Goal: Find contact information: Find contact information

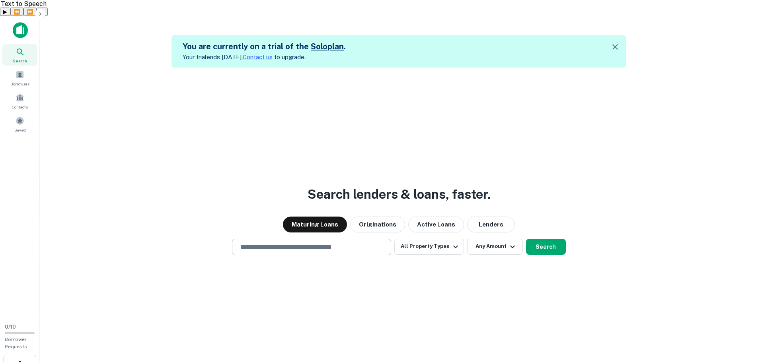
click at [302, 243] on input "text" at bounding box center [312, 247] width 152 height 9
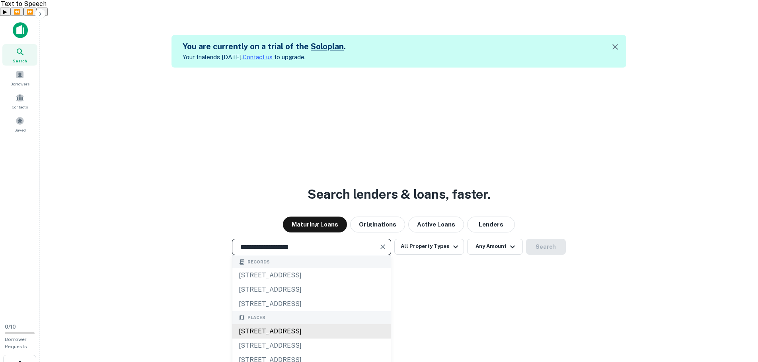
click at [337, 325] on div "[STREET_ADDRESS]" at bounding box center [311, 332] width 158 height 14
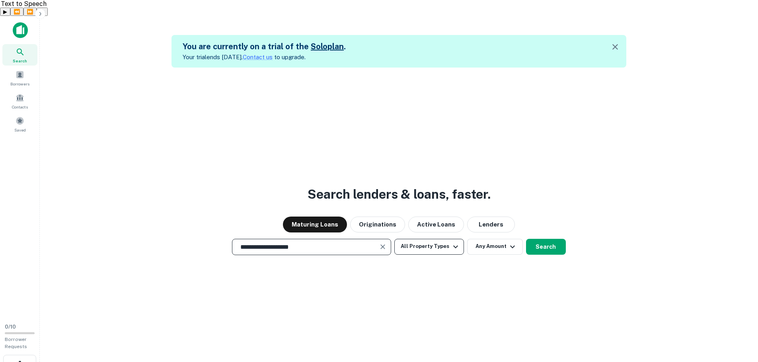
type input "**********"
click at [433, 239] on button "All Property Types" at bounding box center [428, 247] width 69 height 16
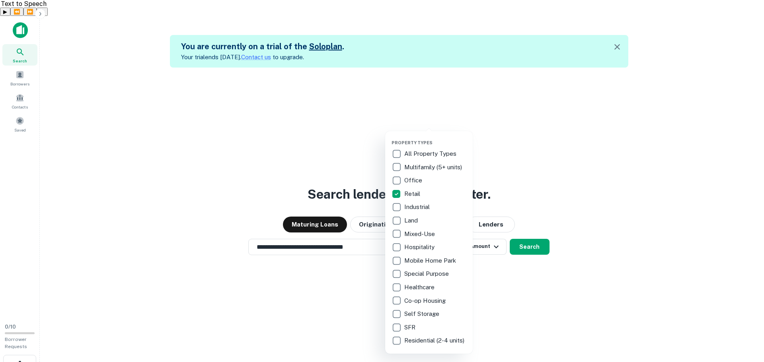
click at [526, 230] on div at bounding box center [382, 181] width 764 height 362
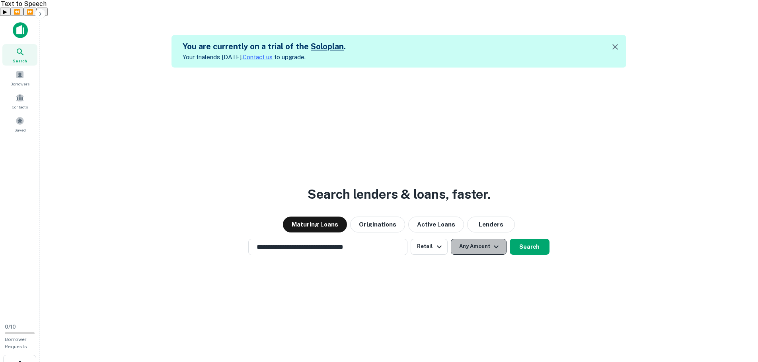
click at [487, 239] on button "Any Amount" at bounding box center [479, 247] width 56 height 16
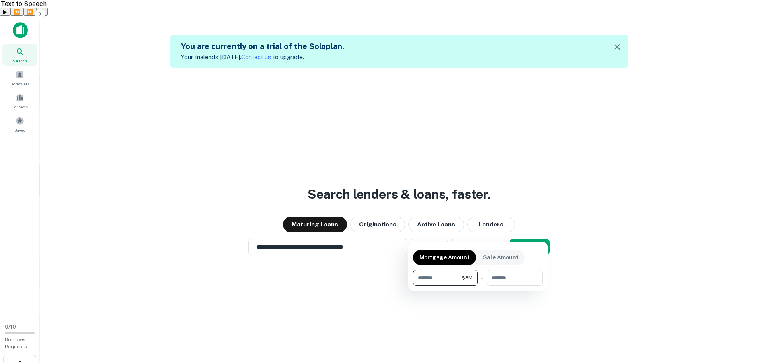
type input "*******"
type input "********"
click at [539, 232] on div at bounding box center [382, 181] width 764 height 362
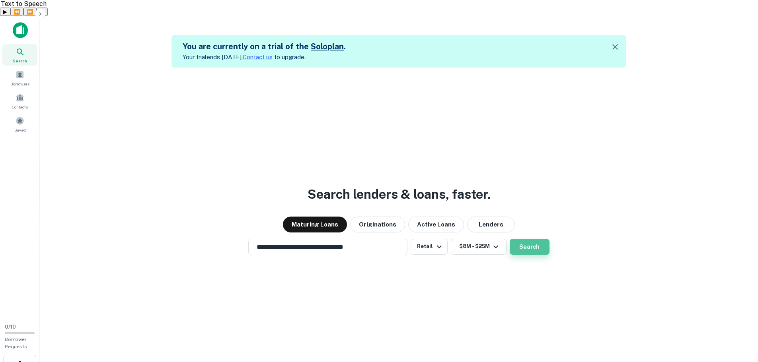
click at [535, 239] on button "Search" at bounding box center [530, 247] width 40 height 16
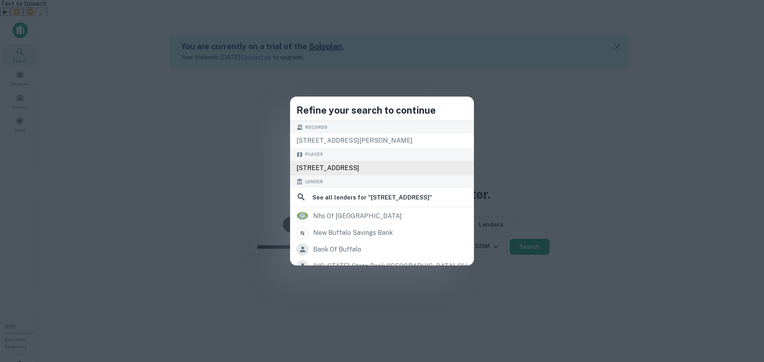
click at [373, 167] on div "3500 Main St, Buffalo, NY 14226, USA" at bounding box center [382, 168] width 184 height 14
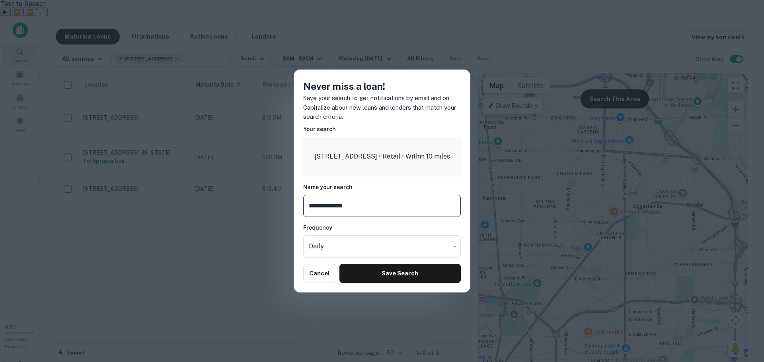
drag, startPoint x: 374, startPoint y: 209, endPoint x: 177, endPoint y: 184, distance: 198.6
click at [177, 184] on div "**********" at bounding box center [382, 181] width 764 height 362
type input "**********"
click at [334, 243] on body "Search Borrowers Contacts Saved 0 / 10 Borrower Requests Maturing Loans Origina…" at bounding box center [382, 197] width 764 height 362
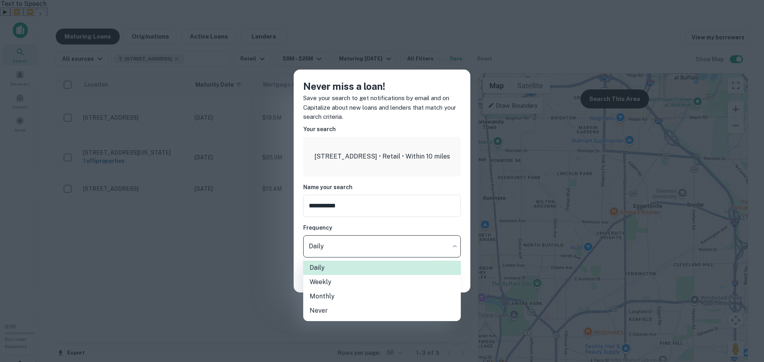
click at [335, 282] on li "Weekly" at bounding box center [382, 282] width 158 height 14
type input "******"
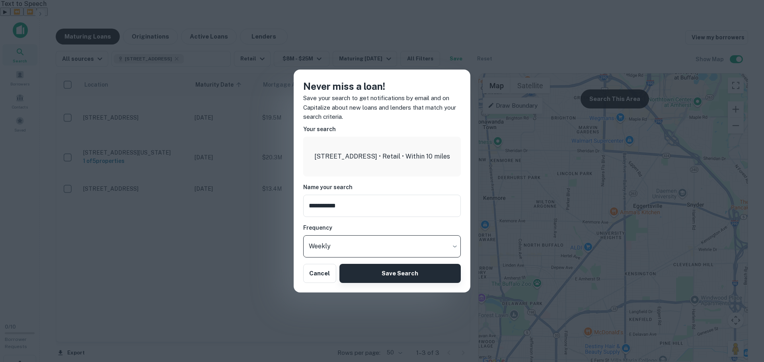
click at [393, 273] on button "Save Search" at bounding box center [399, 273] width 121 height 19
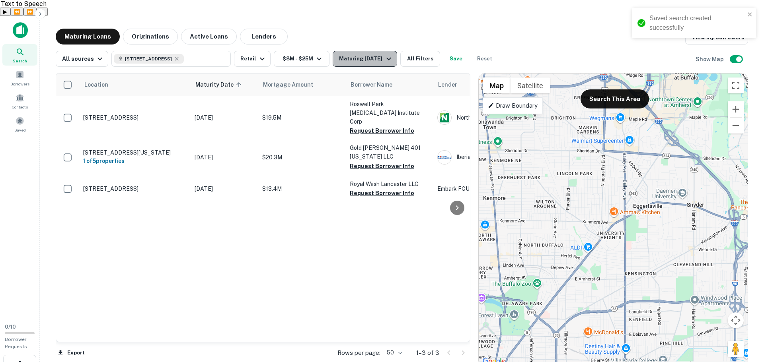
click at [356, 54] on div "Maturing [DATE]" at bounding box center [366, 59] width 54 height 10
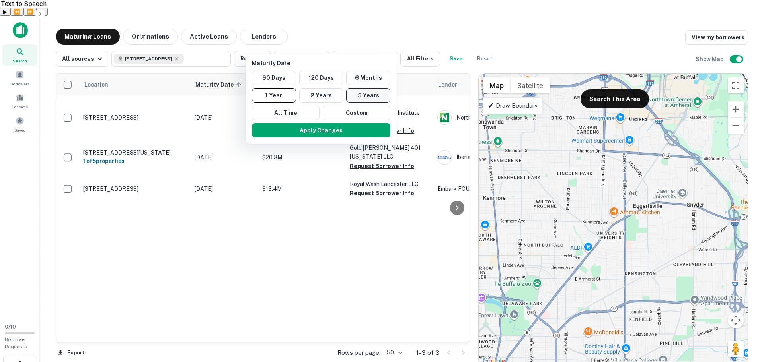
click at [377, 95] on button "5 Years" at bounding box center [368, 95] width 44 height 14
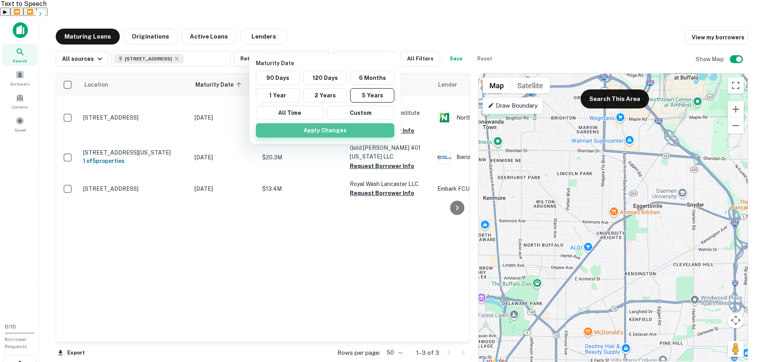
click at [329, 133] on button "Apply Changes" at bounding box center [325, 130] width 138 height 14
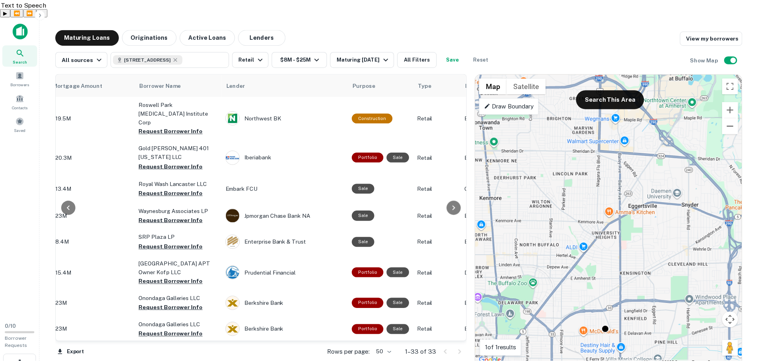
scroll to position [0, 211]
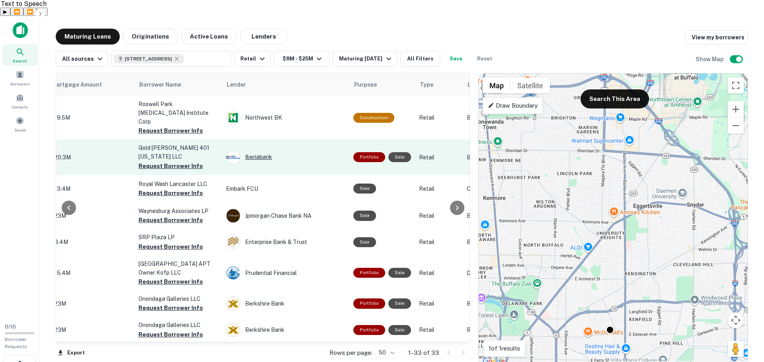
click at [261, 150] on div "Iberiabank" at bounding box center [285, 157] width 119 height 14
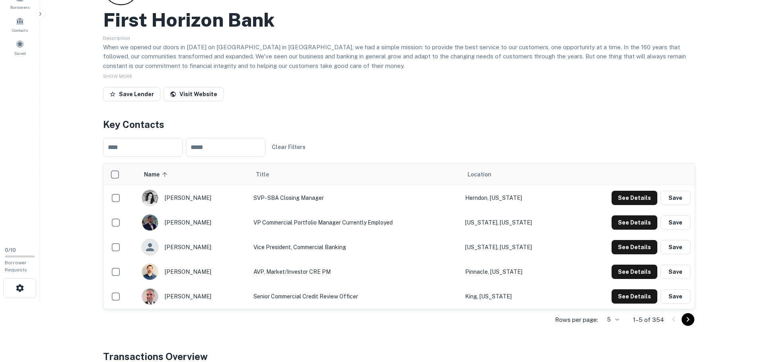
scroll to position [80, 0]
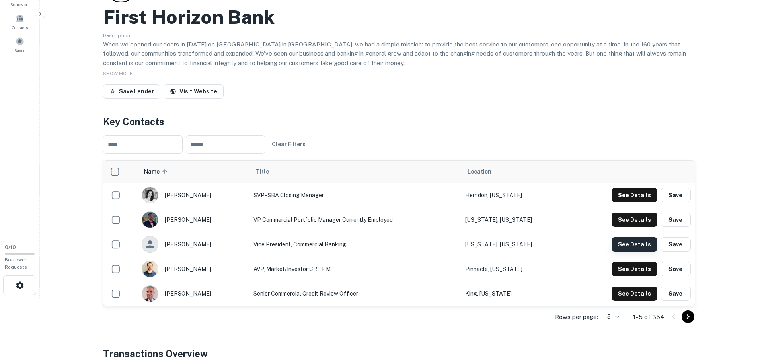
click at [632, 238] on button "See Details" at bounding box center [635, 245] width 46 height 14
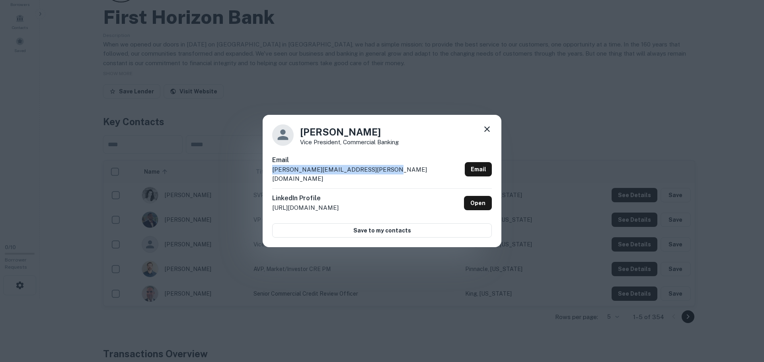
drag, startPoint x: 376, startPoint y: 174, endPoint x: 247, endPoint y: 170, distance: 129.4
click at [247, 170] on div "Christopher Alleva Vice President, Commercial Banking Email christopher.alleva@…" at bounding box center [382, 181] width 764 height 362
copy p "christopher.alleva@firsthorizon.com"
click at [486, 129] on icon at bounding box center [487, 130] width 10 height 10
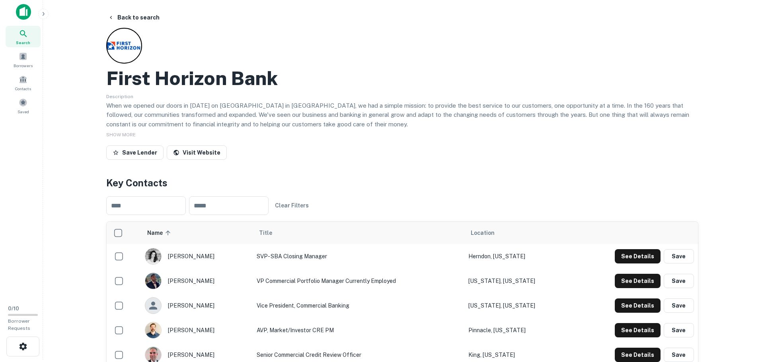
scroll to position [0, 0]
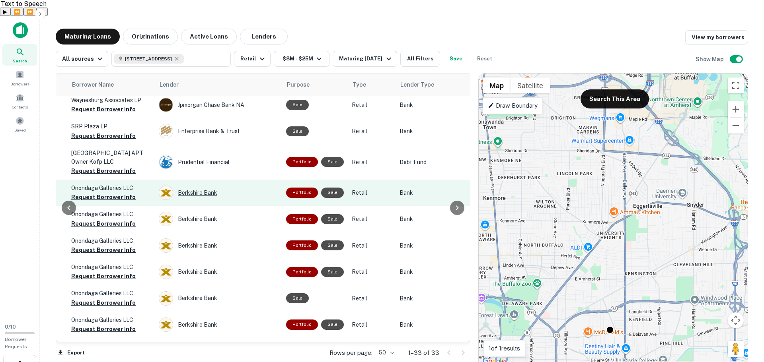
scroll to position [0, 279]
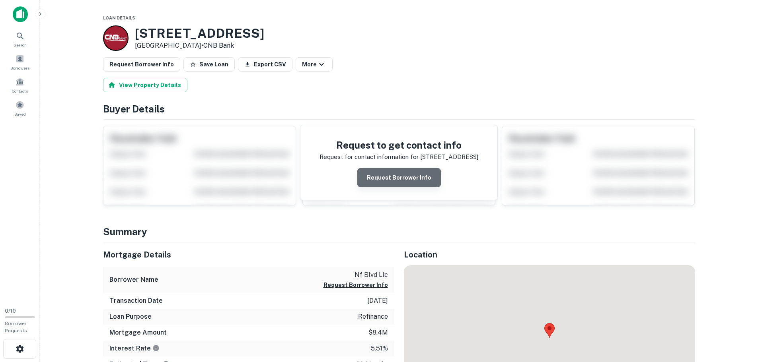
click at [413, 178] on button "Request Borrower Info" at bounding box center [399, 177] width 84 height 19
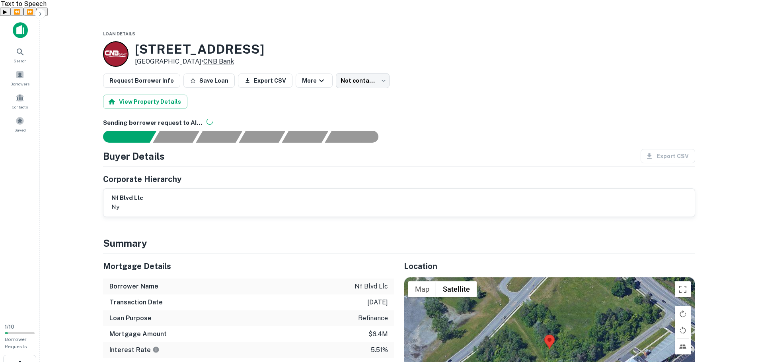
click at [234, 58] on link "CNB Bank" at bounding box center [218, 62] width 31 height 8
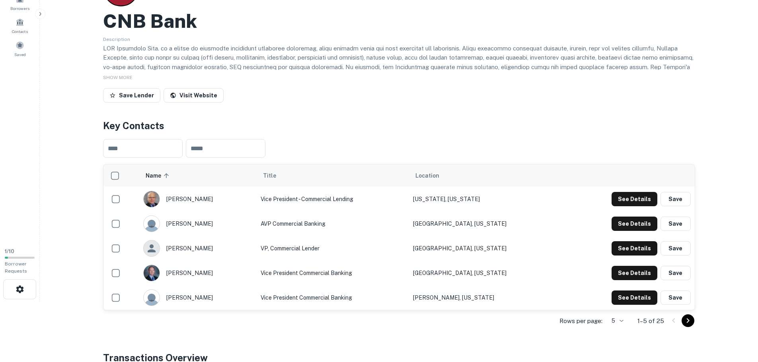
scroll to position [80, 0]
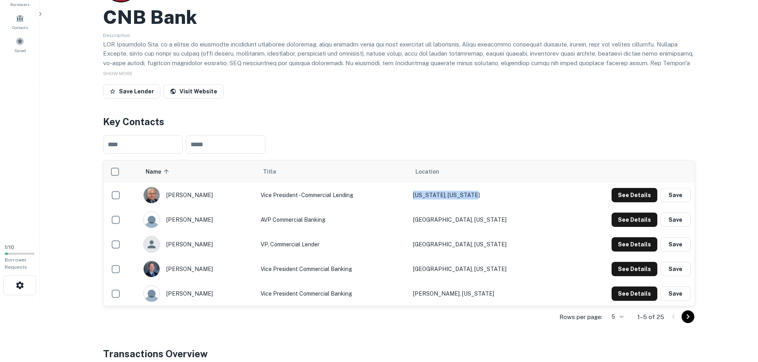
drag, startPoint x: 435, startPoint y: 179, endPoint x: 499, endPoint y: 179, distance: 63.3
click at [499, 183] on td "Indiana, Pennsylvania" at bounding box center [486, 195] width 154 height 25
drag, startPoint x: 434, startPoint y: 205, endPoint x: 498, endPoint y: 205, distance: 63.3
click at [498, 208] on td "Clearfield, Pennsylvania" at bounding box center [486, 220] width 154 height 25
copy td "Clearfield, Pennsylvania"
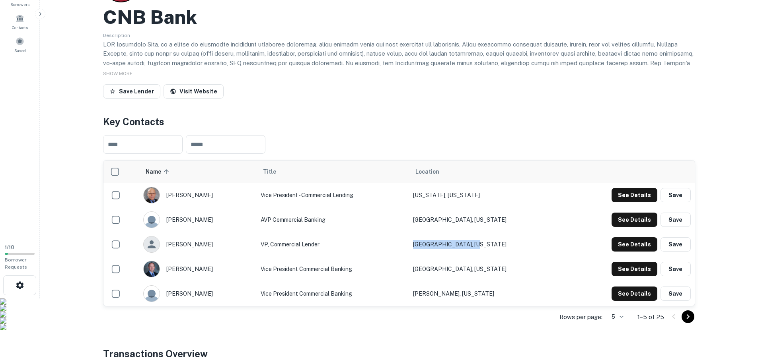
drag, startPoint x: 436, startPoint y: 227, endPoint x: 422, endPoint y: 226, distance: 13.9
click at [422, 232] on tr "jackie lantzy VP, Commercial Lender Altoona, Pennsylvania See Details Save" at bounding box center [398, 244] width 591 height 25
copy tr "Altoona, Pennsylvania"
drag, startPoint x: 498, startPoint y: 253, endPoint x: 433, endPoint y: 249, distance: 65.0
click at [433, 257] on td "Clearfield, Pennsylvania" at bounding box center [486, 269] width 154 height 25
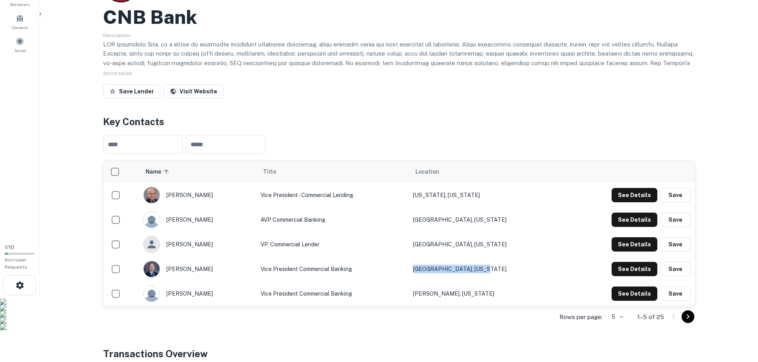
copy td "Clearfield, Pennsylvania"
drag, startPoint x: 458, startPoint y: 277, endPoint x: 511, endPoint y: 282, distance: 54.0
click at [511, 282] on td "DuBois, Pennsylvania" at bounding box center [486, 294] width 154 height 25
copy td "DuBois, Pennsylvania"
drag, startPoint x: 499, startPoint y: 177, endPoint x: 425, endPoint y: 178, distance: 74.4
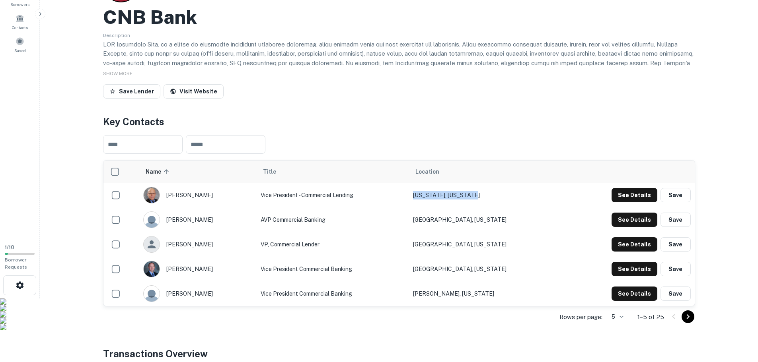
click at [425, 183] on tr "brett stewart Vice President - Commercial Lending Indiana, Pennsylvania See Det…" at bounding box center [398, 195] width 591 height 25
copy tr "Indiana, Pennsylvania"
click at [637, 287] on button "See Details" at bounding box center [635, 294] width 46 height 14
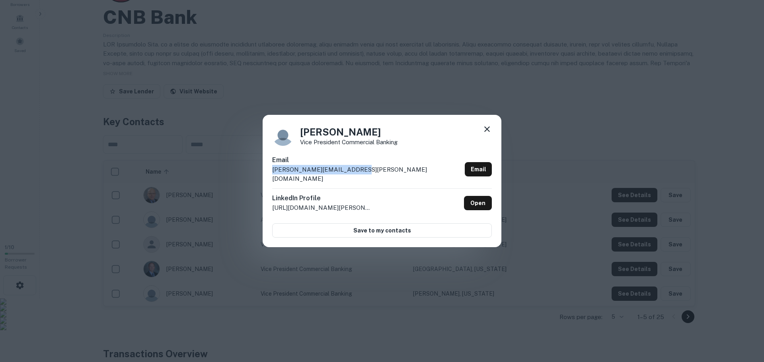
drag, startPoint x: 371, startPoint y: 175, endPoint x: 251, endPoint y: 175, distance: 120.2
click at [251, 175] on div "Joseph Haines Vice President Commercial Banking Email joseph.haines@cnbbank.ban…" at bounding box center [382, 181] width 764 height 362
copy p "joseph.haines@cnbbank.bank"
drag, startPoint x: 487, startPoint y: 132, endPoint x: 338, endPoint y: 89, distance: 155.8
click at [487, 132] on icon at bounding box center [487, 130] width 10 height 10
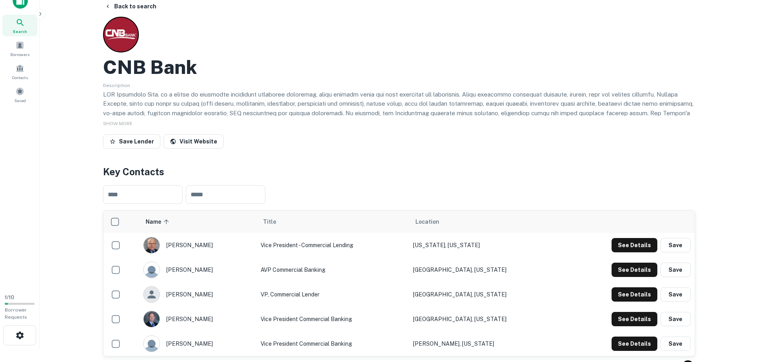
scroll to position [0, 0]
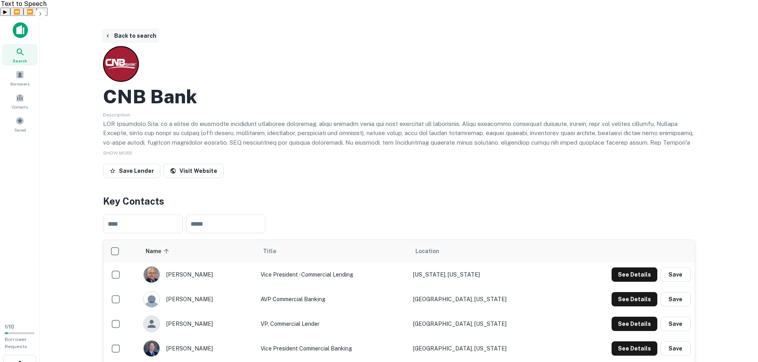
click at [124, 29] on button "Back to search" at bounding box center [130, 36] width 58 height 14
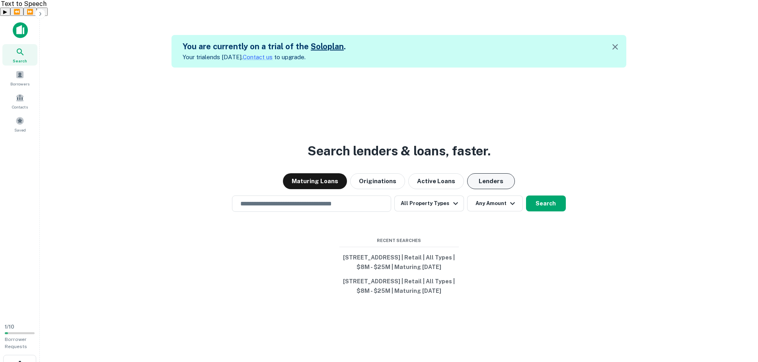
drag, startPoint x: 490, startPoint y: 153, endPoint x: 481, endPoint y: 155, distance: 8.6
click at [481, 173] on button "Lenders" at bounding box center [491, 181] width 48 height 16
click at [319, 199] on input "text" at bounding box center [312, 203] width 152 height 9
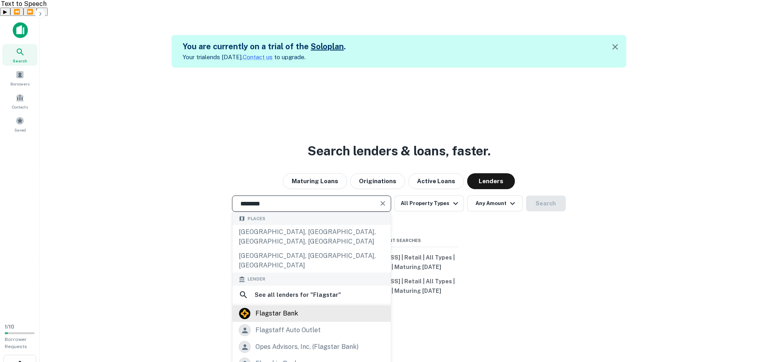
type input "********"
click at [296, 308] on div "flagstar bank" at bounding box center [276, 314] width 43 height 12
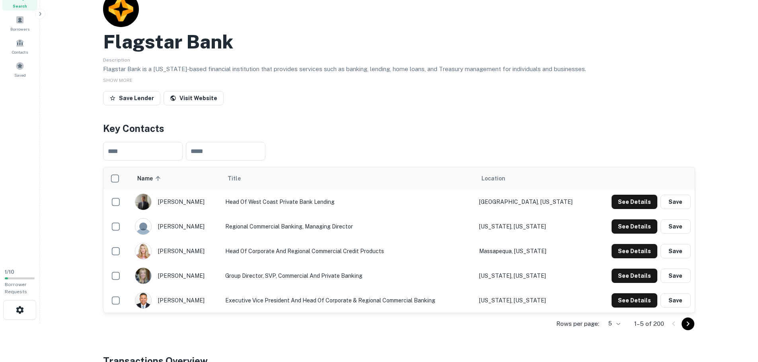
scroll to position [80, 0]
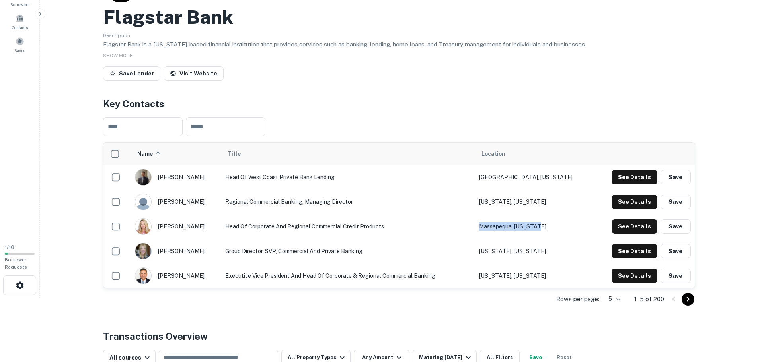
drag, startPoint x: 561, startPoint y: 210, endPoint x: 491, endPoint y: 210, distance: 70.4
click at [491, 214] on tr "jennifer baydian Head of Corporate and Regional Commercial Credit Products Mass…" at bounding box center [398, 226] width 591 height 25
click at [639, 269] on button "See Details" at bounding box center [635, 276] width 46 height 14
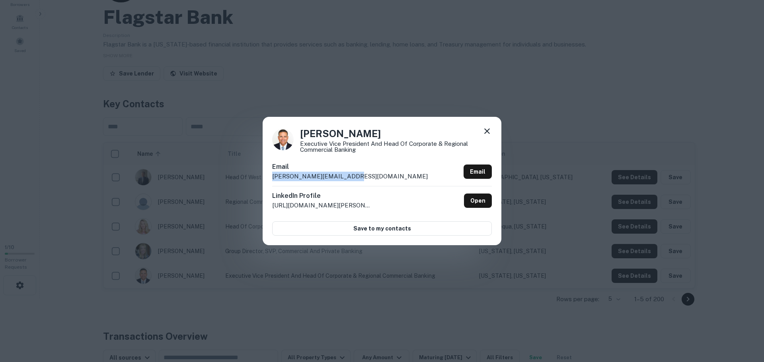
drag, startPoint x: 365, startPoint y: 175, endPoint x: 231, endPoint y: 176, distance: 134.5
click at [232, 176] on div "Joe Abruzzo Executive Vice President and Head of Corporate & Regional Commercia…" at bounding box center [382, 181] width 764 height 362
copy p "joe.abruzzo@flagstar.com"
click at [334, 131] on h4 "Joe Abruzzo" at bounding box center [396, 134] width 192 height 14
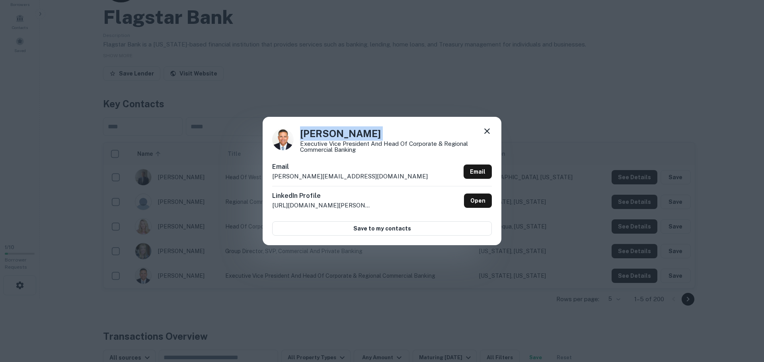
click at [334, 131] on h4 "Joe Abruzzo" at bounding box center [396, 134] width 192 height 14
copy h4 "Joe Abruzzo"
drag, startPoint x: 362, startPoint y: 149, endPoint x: 300, endPoint y: 144, distance: 62.3
click at [300, 144] on p "Executive Vice President and Head of Corporate & Regional Commercial Banking" at bounding box center [396, 147] width 192 height 12
copy p "Executive Vice President and Head of Corporate & Regional Commercial Banking"
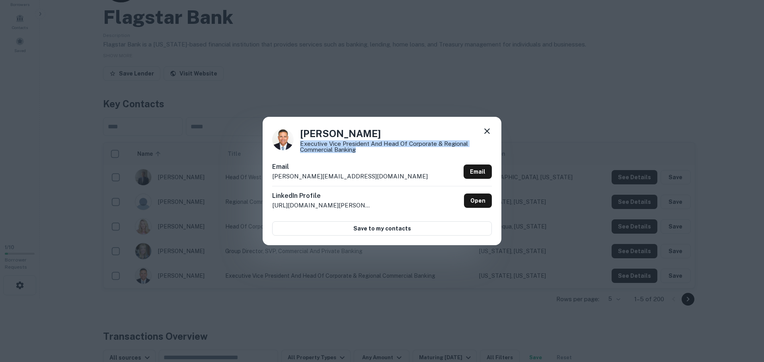
click at [491, 132] on icon at bounding box center [487, 132] width 10 height 10
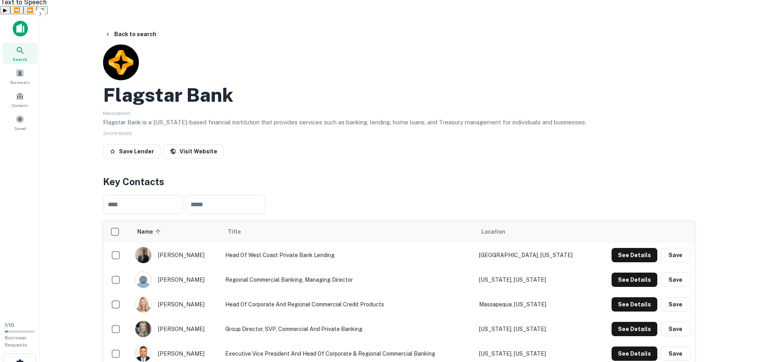
scroll to position [0, 0]
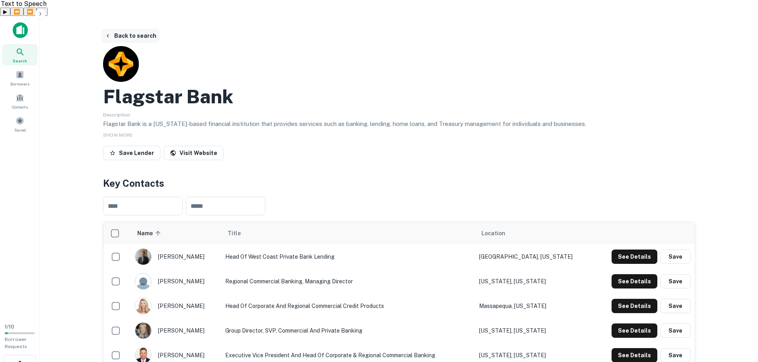
click at [134, 29] on button "Back to search" at bounding box center [130, 36] width 58 height 14
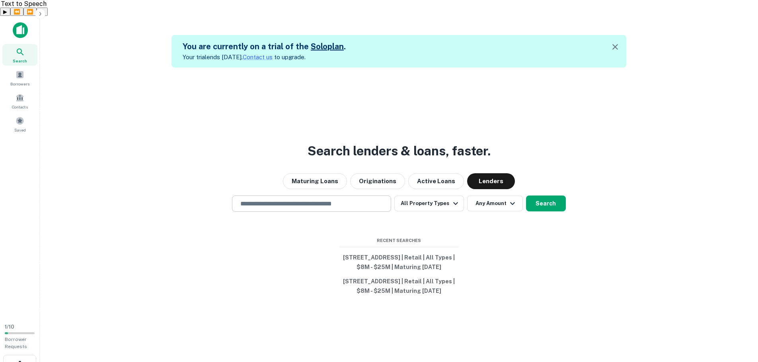
click at [317, 199] on input "text" at bounding box center [312, 203] width 152 height 9
paste input "**********"
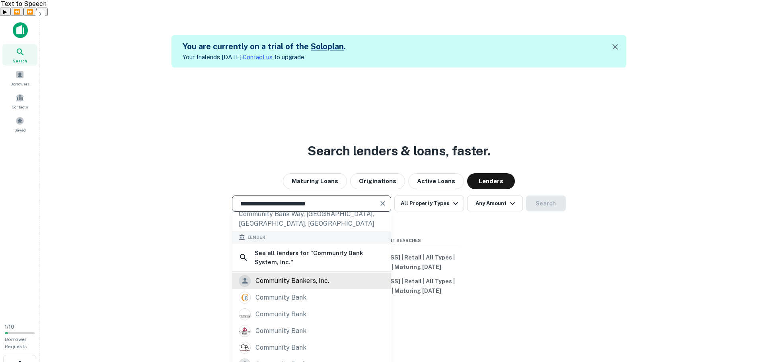
scroll to position [13, 0]
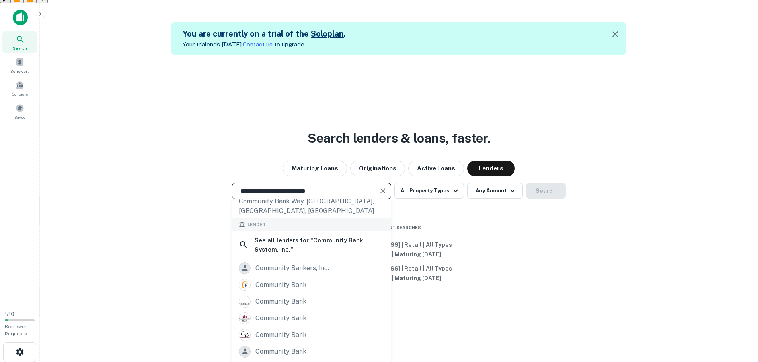
type input "**********"
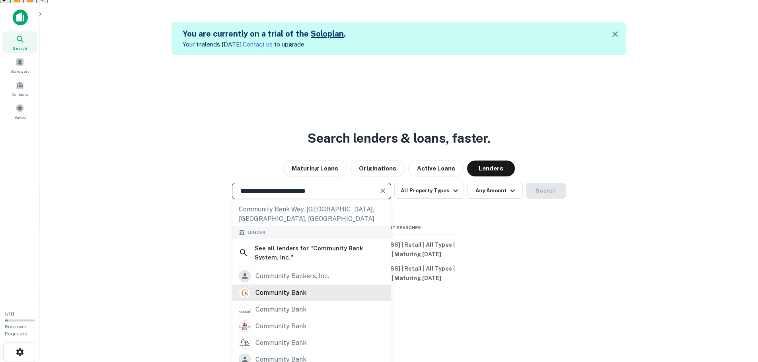
scroll to position [122, 0]
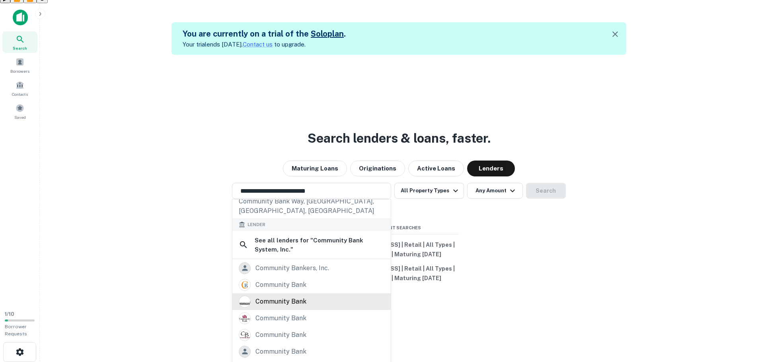
click at [304, 296] on div "community bank" at bounding box center [280, 302] width 51 height 12
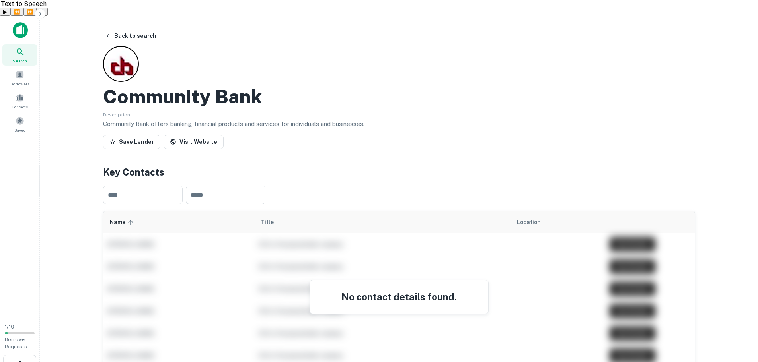
click at [400, 290] on h4 "No contact details found." at bounding box center [398, 297] width 159 height 14
click at [191, 135] on link "Visit Website" at bounding box center [194, 142] width 60 height 14
click at [124, 29] on button "Back to search" at bounding box center [130, 36] width 58 height 14
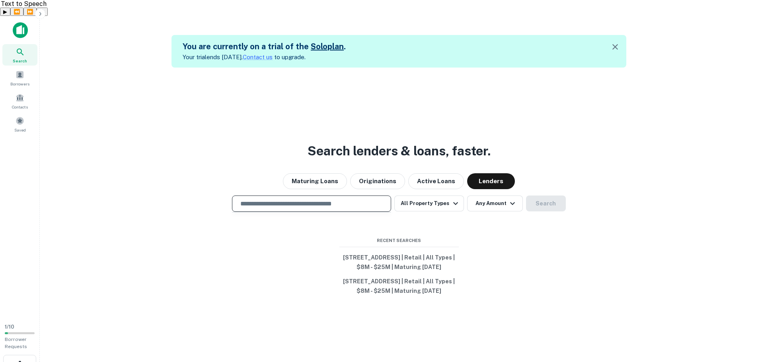
click at [294, 199] on input "text" at bounding box center [312, 203] width 152 height 9
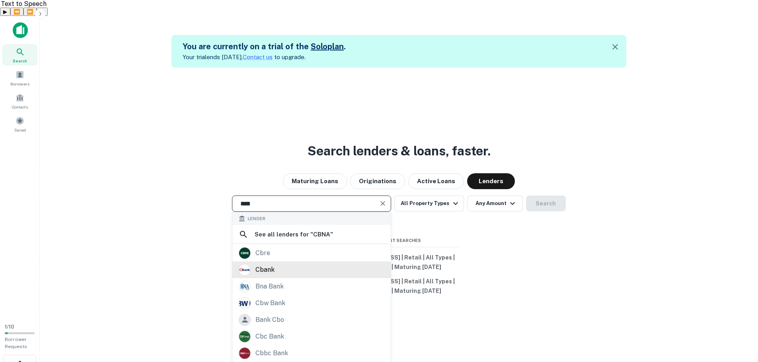
scroll to position [1, 0]
type input "****"
click at [482, 236] on div "Search lenders & loans, faster. Maturing Loans Originations Active Loans Lender…" at bounding box center [398, 249] width 705 height 362
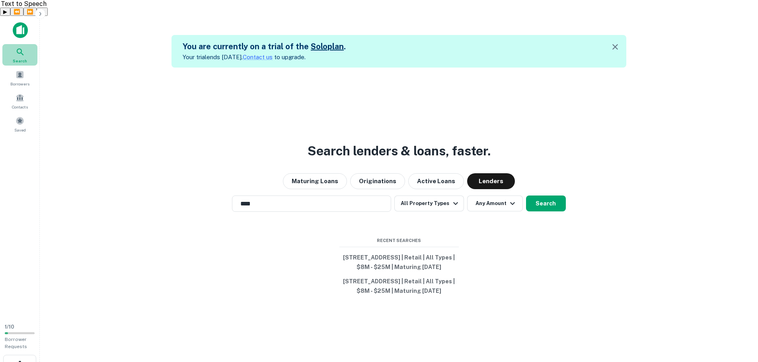
click at [17, 47] on icon at bounding box center [21, 52] width 10 height 10
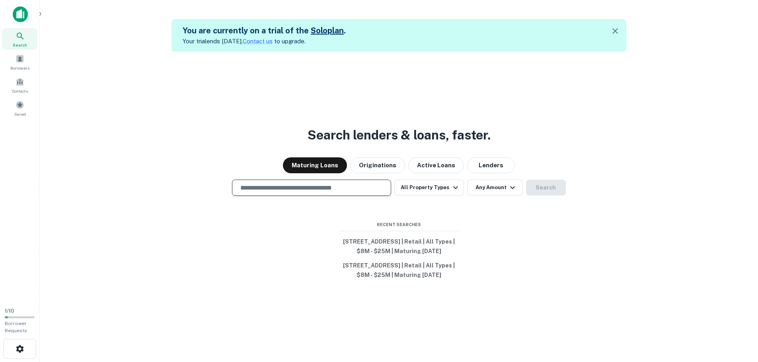
click at [325, 183] on input "text" at bounding box center [312, 187] width 152 height 9
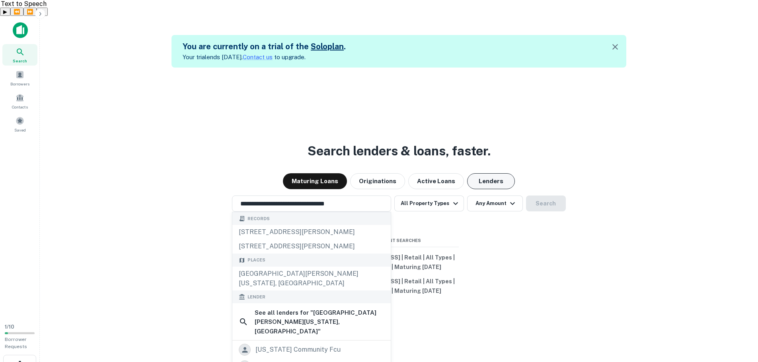
click at [482, 173] on button "Lenders" at bounding box center [491, 181] width 48 height 16
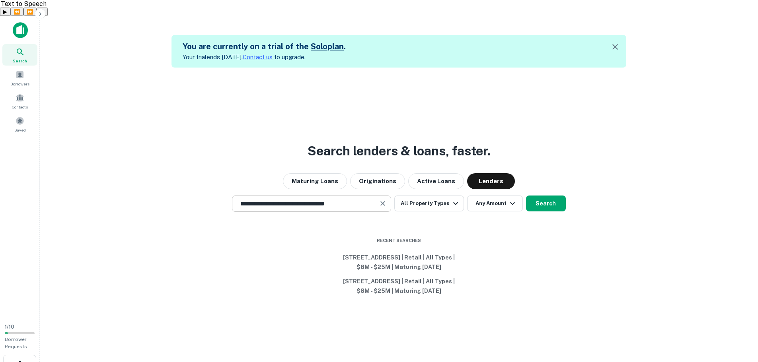
click at [364, 199] on input "**********" at bounding box center [306, 203] width 140 height 9
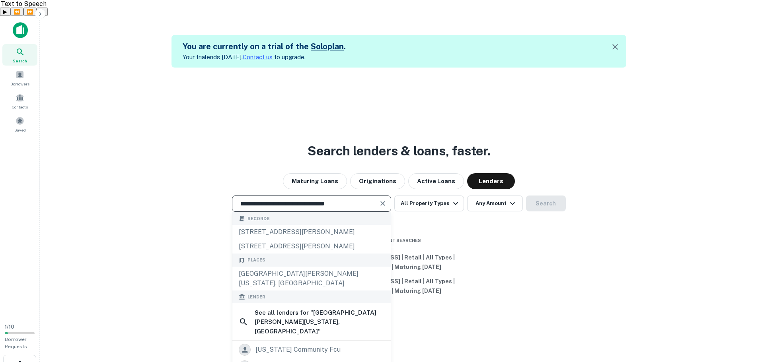
click at [364, 199] on input "**********" at bounding box center [306, 203] width 140 height 9
paste input "text"
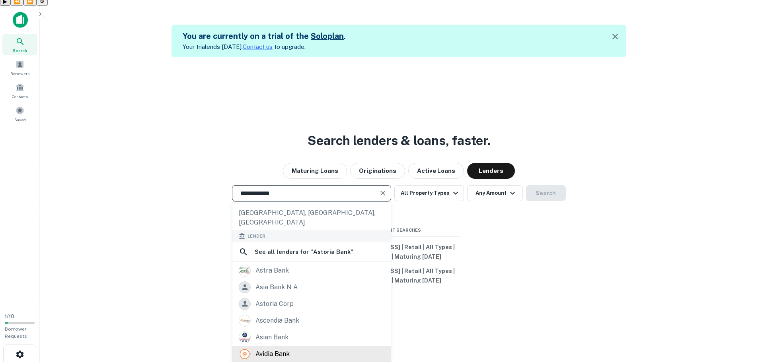
scroll to position [13, 0]
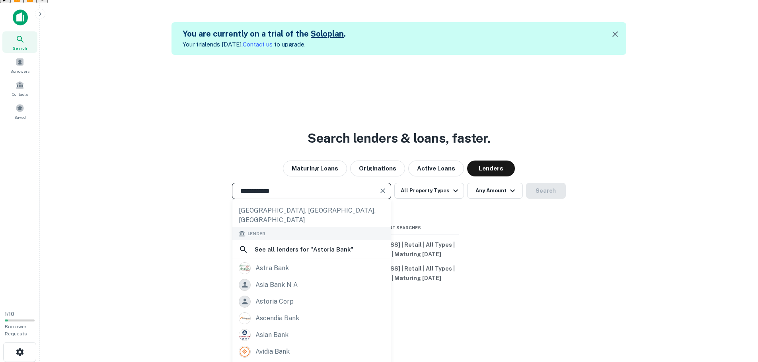
click at [284, 187] on input "**********" at bounding box center [306, 191] width 140 height 9
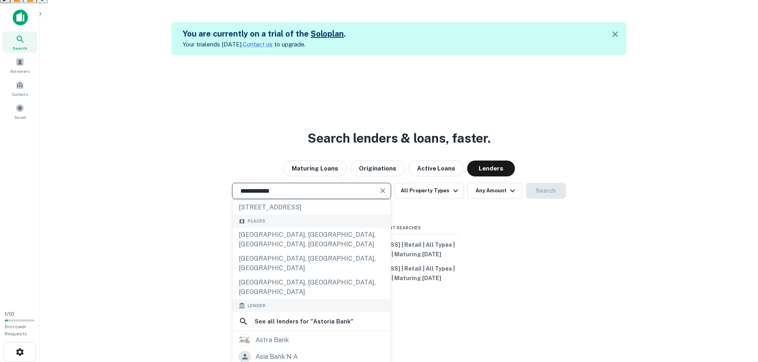
scroll to position [0, 0]
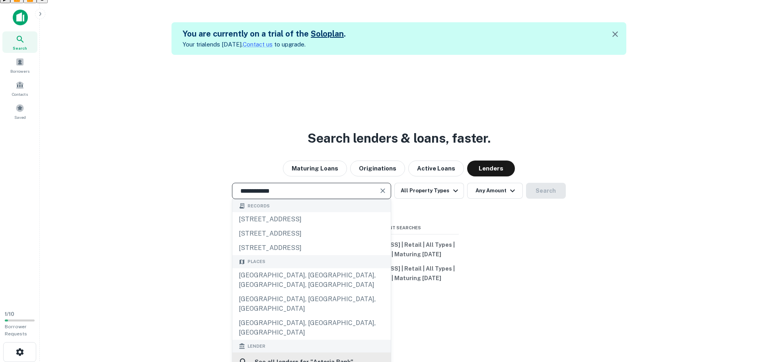
type input "**********"
click at [317, 358] on h6 "See all lenders for " Astoria Bank "" at bounding box center [304, 363] width 99 height 10
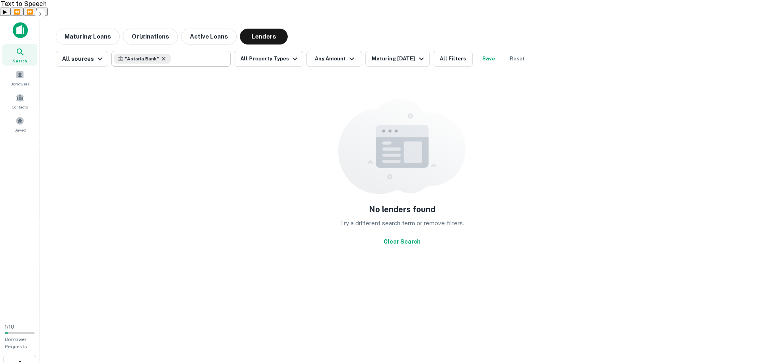
click at [160, 56] on icon at bounding box center [163, 59] width 6 height 6
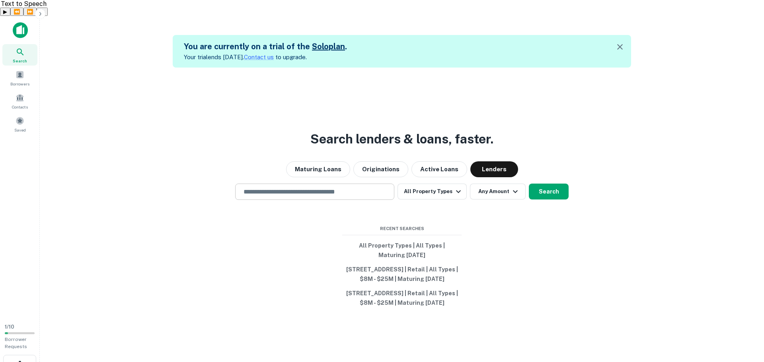
click at [289, 187] on input "text" at bounding box center [315, 191] width 152 height 9
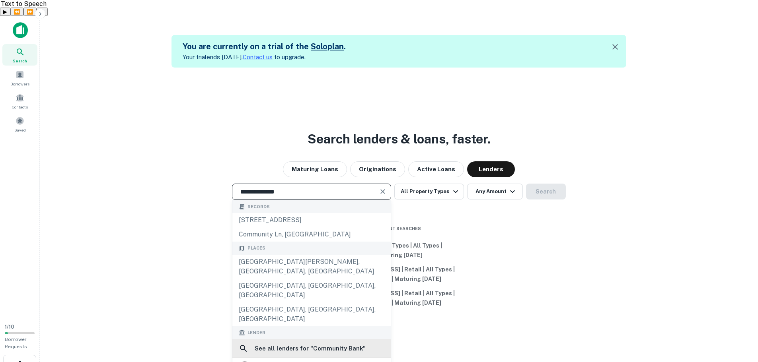
type input "**********"
click at [353, 344] on h6 "See all lenders for " Community Bank "" at bounding box center [310, 349] width 111 height 10
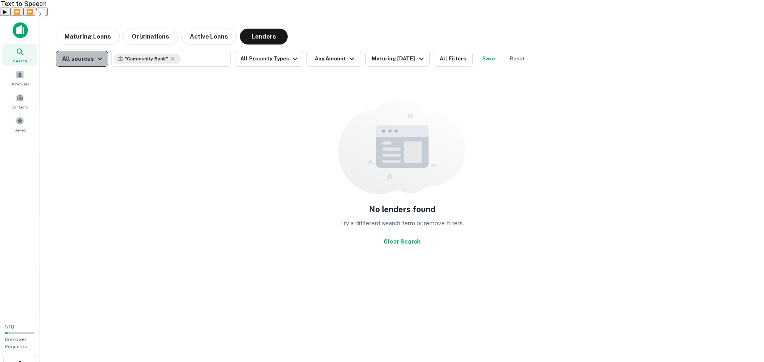
click at [98, 54] on icon "button" at bounding box center [100, 59] width 10 height 10
click at [290, 54] on icon "button" at bounding box center [295, 59] width 10 height 10
click at [173, 56] on icon at bounding box center [172, 59] width 6 height 6
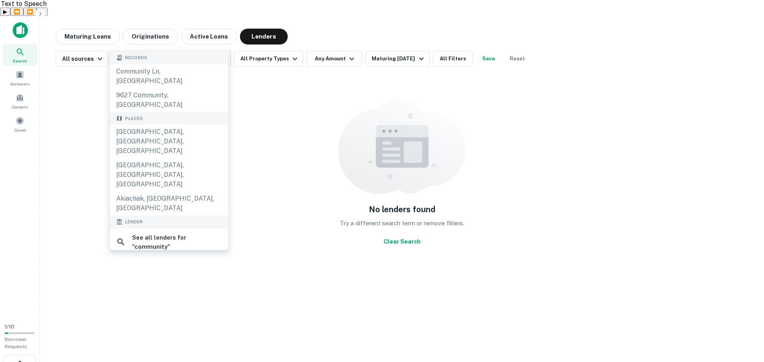
type input "*********"
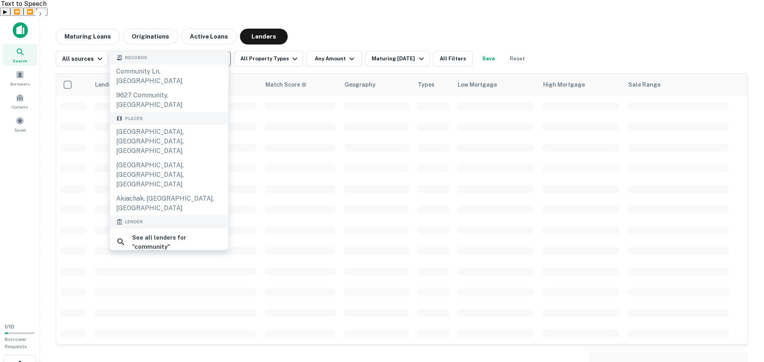
click at [176, 233] on h6 "See all lenders for " community "" at bounding box center [177, 242] width 90 height 19
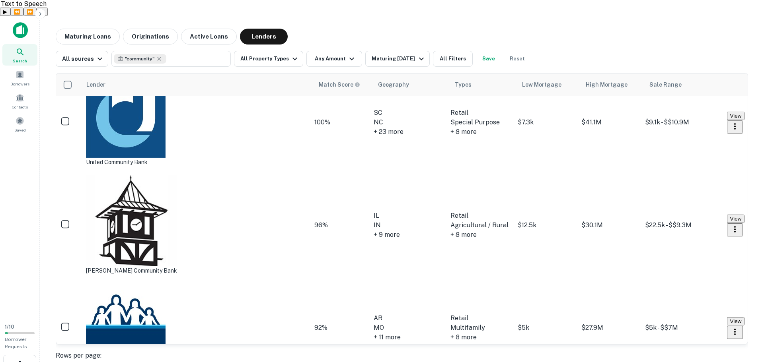
scroll to position [119, 0]
drag, startPoint x: 187, startPoint y: 189, endPoint x: 34, endPoint y: 214, distance: 155.3
click at [34, 214] on div "Search Borrowers Contacts Saved" at bounding box center [19, 167] width 39 height 302
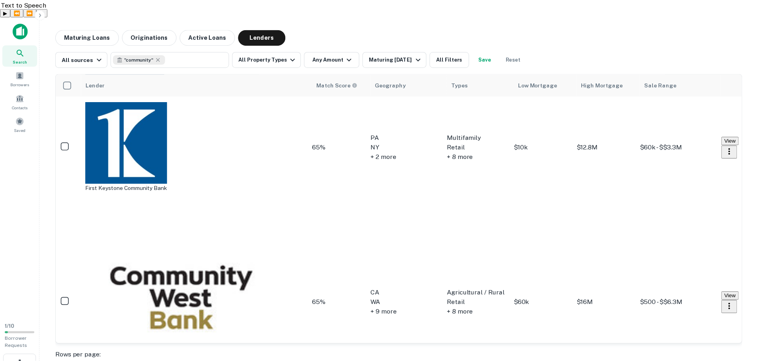
scroll to position [398, 0]
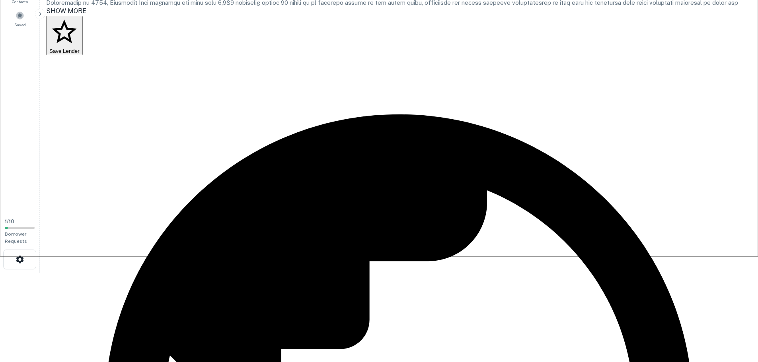
scroll to position [119, 0]
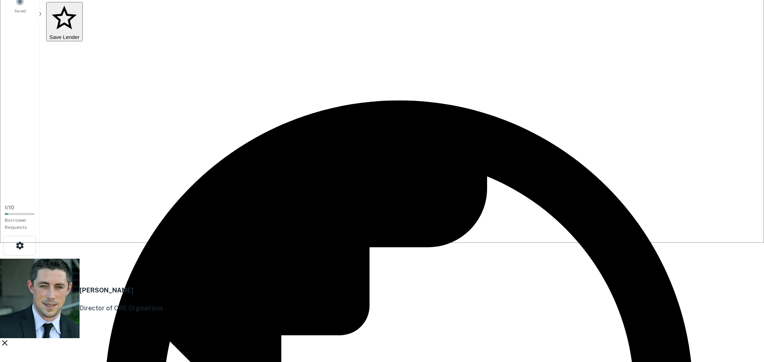
drag, startPoint x: 351, startPoint y: 174, endPoint x: 243, endPoint y: 174, distance: 108.2
click at [243, 259] on div "[PERSON_NAME] Director of CRE Orginations Email [PERSON_NAME][EMAIL_ADDRESS][DO…" at bounding box center [379, 358] width 758 height 199
copy p "[PERSON_NAME][EMAIL_ADDRESS][DOMAIN_NAME]"
click at [10, 339] on icon at bounding box center [5, 344] width 10 height 10
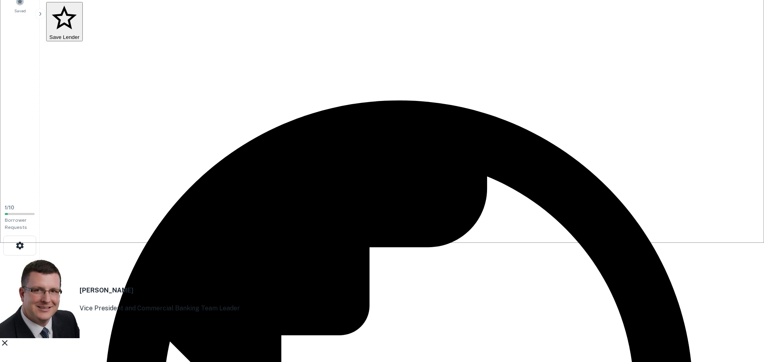
drag, startPoint x: 329, startPoint y: 175, endPoint x: 239, endPoint y: 175, distance: 89.9
click at [239, 259] on div "[PERSON_NAME] Vice President and Commercial Banking Team Leader [PERSON_NAME] […" at bounding box center [379, 358] width 758 height 199
copy p "[PERSON_NAME][EMAIL_ADDRESS][PERSON_NAME][DOMAIN_NAME]"
click at [10, 339] on icon at bounding box center [5, 344] width 10 height 10
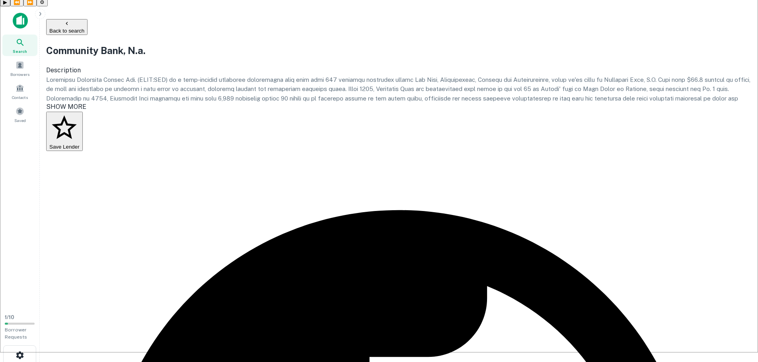
scroll to position [0, 0]
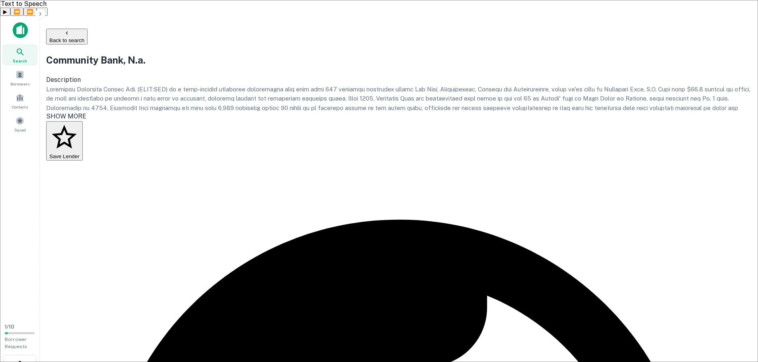
click at [88, 29] on button "Back to search" at bounding box center [66, 37] width 41 height 16
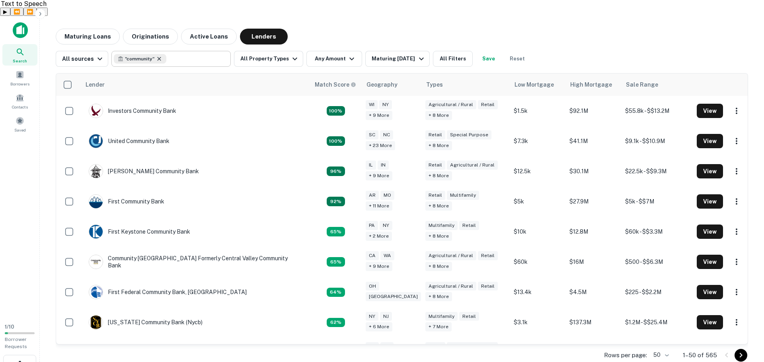
click at [159, 57] on icon at bounding box center [160, 59] width 4 height 4
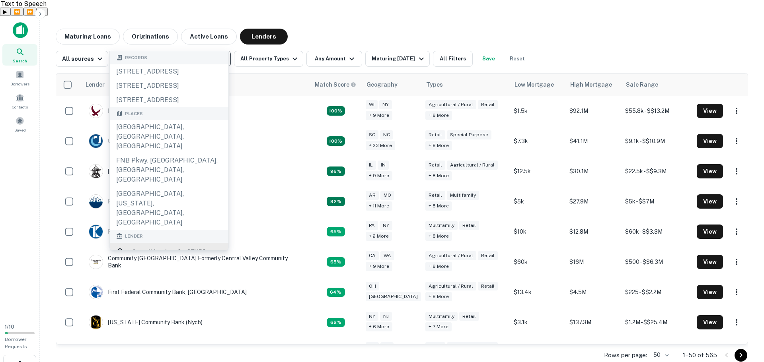
type input "***"
click at [198, 247] on h6 "See all lenders for " FNB "" at bounding box center [168, 252] width 73 height 10
